Goal: Find specific page/section: Find specific page/section

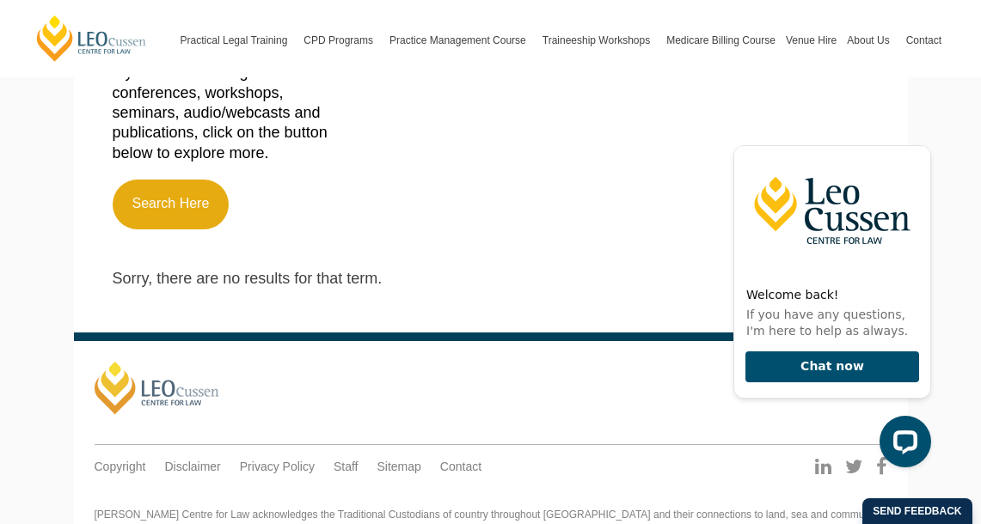
scroll to position [553, 0]
